Goal: Task Accomplishment & Management: Complete application form

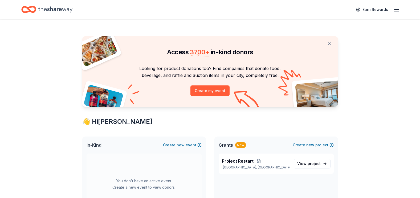
click at [397, 9] on icon "button" at bounding box center [396, 9] width 6 height 6
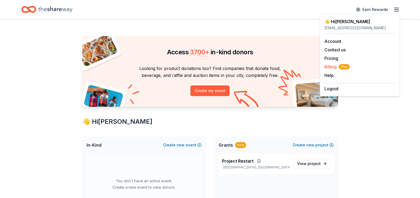
click at [329, 68] on span "Billing Plus" at bounding box center [336, 67] width 25 height 6
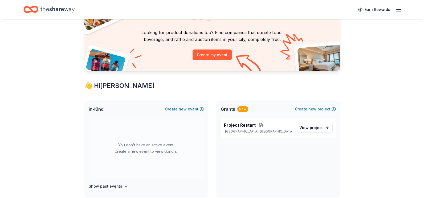
scroll to position [53, 0]
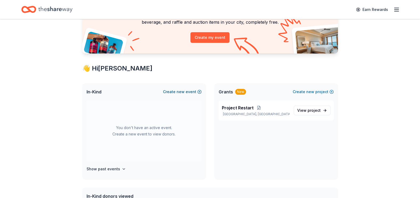
click at [175, 92] on button "Create new event" at bounding box center [182, 92] width 39 height 6
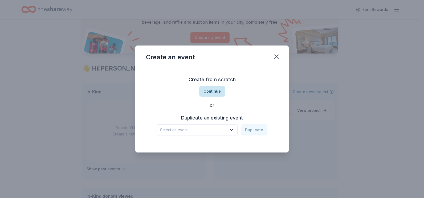
click at [209, 90] on button "Continue" at bounding box center [212, 91] width 26 height 11
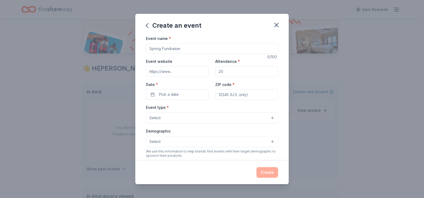
drag, startPoint x: 148, startPoint y: 50, endPoint x: 177, endPoint y: 48, distance: 28.5
click at [177, 48] on input "Event name *" at bounding box center [212, 48] width 132 height 11
type input "5th Annual [PERSON_NAME]'s Charity Casino Gala"
drag, startPoint x: 221, startPoint y: 71, endPoint x: 218, endPoint y: 71, distance: 2.9
click at [218, 71] on input "Attendance *" at bounding box center [246, 71] width 63 height 11
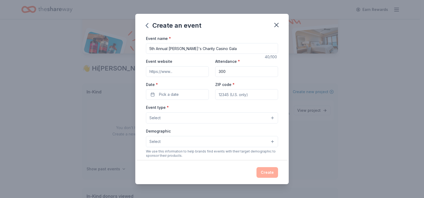
type input "300"
click at [164, 73] on input "Event website" at bounding box center [177, 71] width 63 height 11
paste input "[URL][DOMAIN_NAME]"
type input "[URL][DOMAIN_NAME]"
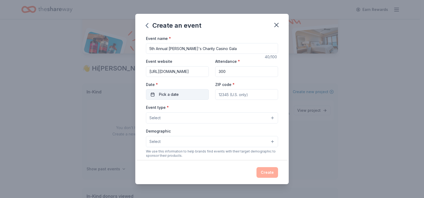
scroll to position [0, 0]
click at [169, 94] on span "Pick a date" at bounding box center [169, 94] width 20 height 6
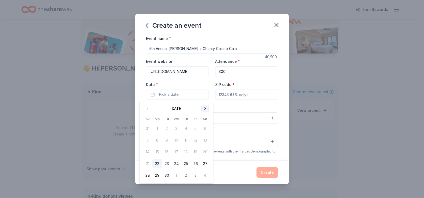
click at [205, 108] on button "Go to next month" at bounding box center [204, 108] width 7 height 7
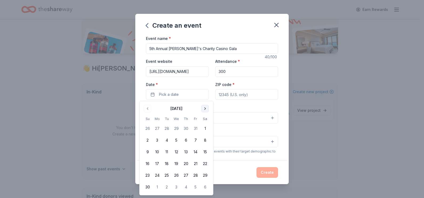
click at [205, 108] on button "Go to next month" at bounding box center [204, 108] width 7 height 7
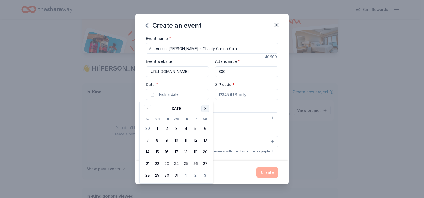
click at [205, 108] on button "Go to next month" at bounding box center [204, 108] width 7 height 7
click at [205, 165] on button "28" at bounding box center [205, 164] width 10 height 10
click at [230, 96] on input "ZIP code *" at bounding box center [246, 94] width 63 height 11
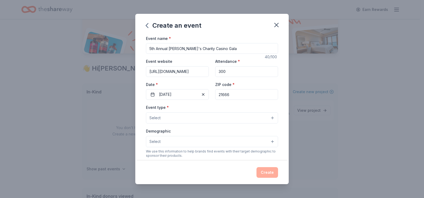
type input "21666"
click at [213, 126] on div "Event type * Select Demographic Select We use this information to help brands f…" at bounding box center [212, 160] width 132 height 112
click at [168, 119] on button "Select" at bounding box center [212, 117] width 132 height 11
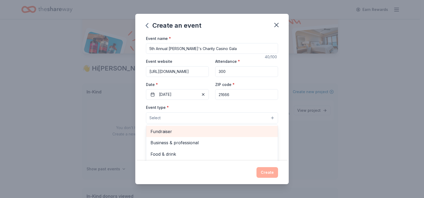
click at [171, 131] on span "Fundraiser" at bounding box center [211, 131] width 123 height 7
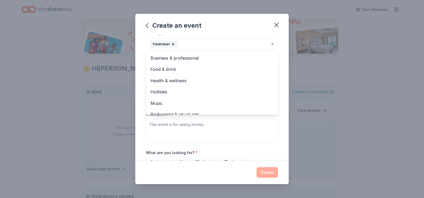
click at [199, 127] on div "Event type * Fundraiser Business & professional Food & drink Health & wellness …" at bounding box center [212, 86] width 132 height 113
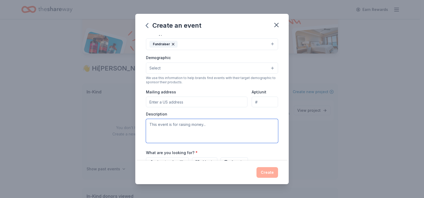
click at [175, 127] on textarea at bounding box center [212, 131] width 132 height 24
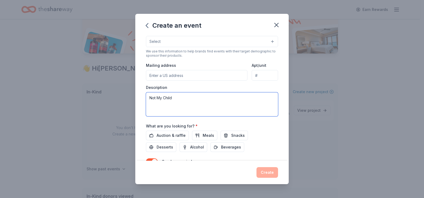
drag, startPoint x: 173, startPoint y: 99, endPoint x: 145, endPoint y: 101, distance: 27.5
click at [145, 101] on div "Event name * 5th Annual Carmen's Charity Casino Gala 40 /100 Event website http…" at bounding box center [211, 98] width 153 height 126
paste textarea "The Carmen Charity Casino Gala raises vital funds to support Not My Child’s pro…"
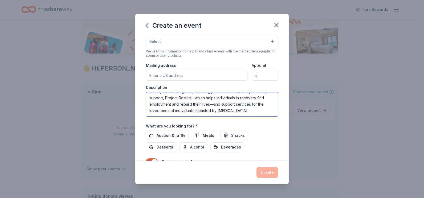
scroll to position [0, 0]
click at [223, 105] on textarea "The Carmen Charity Casino Gala raises vital funds to support Not My Child’s pro…" at bounding box center [212, 104] width 132 height 24
click at [205, 105] on textarea "The Carmen Charity Casino Gala raises vital funds to support Not My Child’s pro…" at bounding box center [212, 104] width 132 height 24
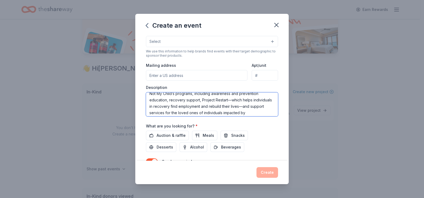
click at [190, 107] on textarea "The Carmen Charity Casino Gala raises vital funds to support Not My Child’s pro…" at bounding box center [212, 104] width 132 height 24
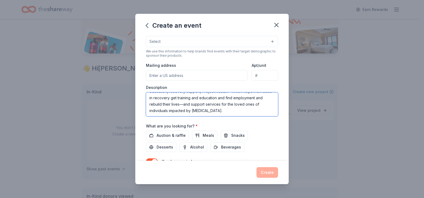
drag, startPoint x: 210, startPoint y: 115, endPoint x: 214, endPoint y: 113, distance: 3.7
click at [214, 113] on textarea "The Carmen Charity Casino Gala raises vital funds to support Not My Child’s pro…" at bounding box center [212, 104] width 132 height 24
click at [213, 108] on textarea "The Carmen Charity Casino Gala raises vital funds to support Not My Child’s pro…" at bounding box center [212, 104] width 132 height 24
click at [185, 104] on textarea "The Carmen Charity Casino Gala raises vital funds to support Not My Child’s pro…" at bounding box center [212, 104] width 132 height 24
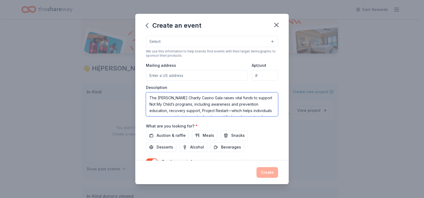
click at [202, 110] on textarea "The Carmen Charity Casino Gala raises vital funds to support Not My Child’s pro…" at bounding box center [212, 104] width 132 height 24
click at [228, 110] on textarea "The Carmen Charity Casino Gala raises vital funds to support Not My Child’s pro…" at bounding box center [212, 104] width 132 height 24
click at [202, 110] on textarea "The Carmen Charity Casino Gala raises vital funds to support Not My Child’s pro…" at bounding box center [212, 104] width 132 height 24
click at [235, 112] on textarea "The Carmen Charity Casino Gala raises vital funds to support Not My Child’s pro…" at bounding box center [212, 104] width 132 height 24
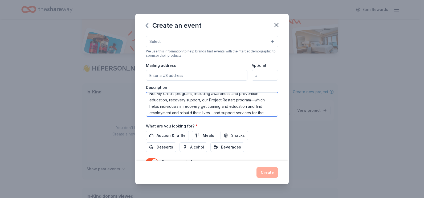
click at [221, 108] on textarea "The Carmen Charity Casino Gala raises vital funds to support Not My Child’s pro…" at bounding box center [212, 104] width 132 height 24
click at [240, 107] on textarea "The Carmen Charity Casino Gala raises vital funds to support Not My Child’s pro…" at bounding box center [212, 104] width 132 height 24
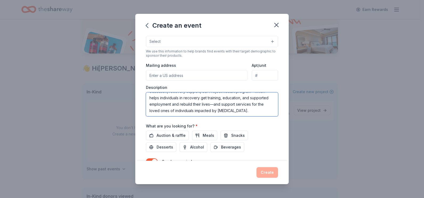
drag, startPoint x: 192, startPoint y: 113, endPoint x: 197, endPoint y: 97, distance: 16.7
click at [197, 97] on textarea "The Carmen Charity Casino Gala raises vital funds to support Not My Child’s pro…" at bounding box center [212, 104] width 132 height 24
click at [226, 97] on textarea "The Carmen Charity Casino Gala raises vital funds to support Not My Child’s pro…" at bounding box center [212, 104] width 132 height 24
click at [210, 110] on textarea "The Carmen Charity Casino Gala raises vital funds to support Not My Child’s pro…" at bounding box center [212, 104] width 132 height 24
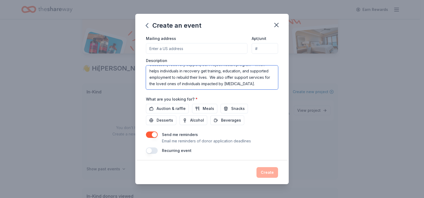
scroll to position [129, 0]
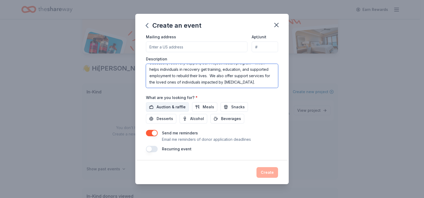
type textarea "The Carmen Charity Casino Gala raises vital funds to support Not My Child’s pro…"
click at [166, 106] on span "Auction & raffle" at bounding box center [170, 107] width 29 height 6
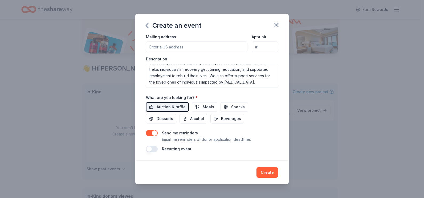
click at [154, 149] on button "button" at bounding box center [152, 149] width 12 height 6
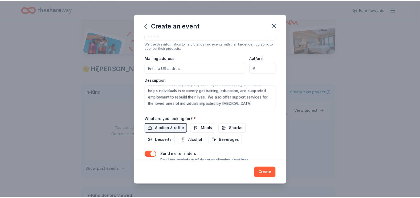
scroll to position [148, 0]
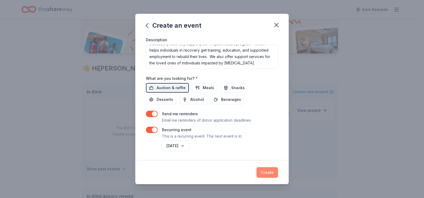
click at [266, 172] on button "Create" at bounding box center [267, 172] width 22 height 11
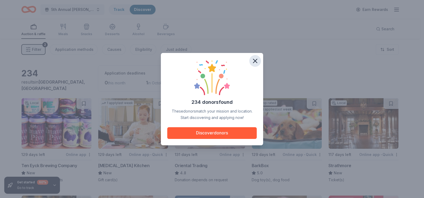
click at [257, 60] on icon "button" at bounding box center [254, 60] width 7 height 7
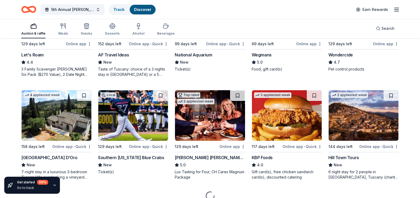
scroll to position [319, 0]
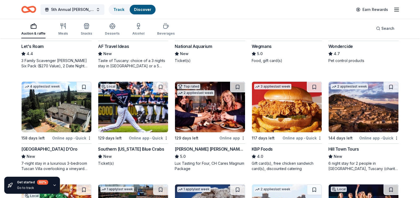
click at [52, 123] on img at bounding box center [57, 107] width 70 height 51
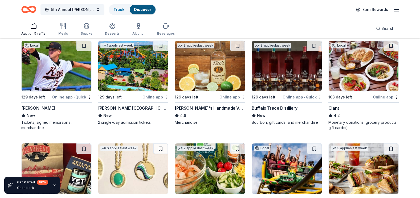
scroll to position [878, 0]
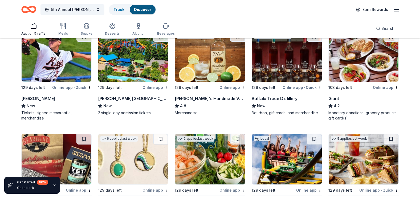
click at [291, 78] on img at bounding box center [287, 56] width 70 height 51
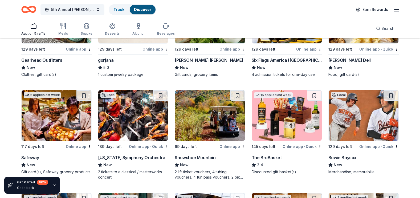
scroll to position [984, 0]
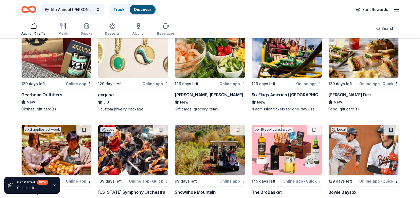
click at [211, 73] on img at bounding box center [210, 52] width 70 height 51
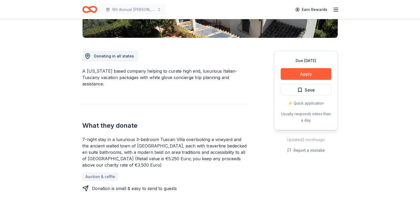
scroll to position [133, 0]
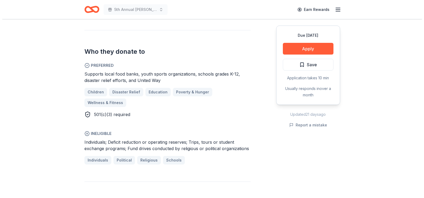
scroll to position [266, 0]
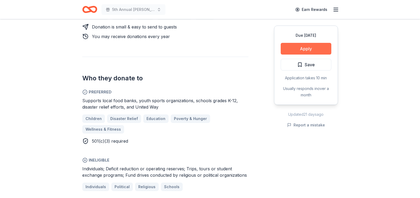
click at [296, 47] on button "Apply" at bounding box center [305, 49] width 51 height 12
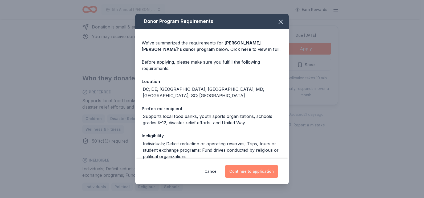
click at [250, 171] on button "Continue to application" at bounding box center [251, 171] width 53 height 13
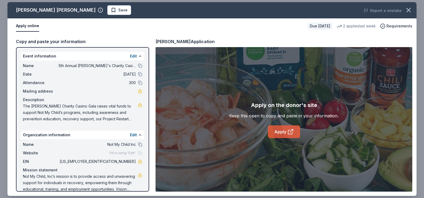
click at [278, 135] on link "Apply" at bounding box center [284, 131] width 32 height 13
